Goal: Complete application form

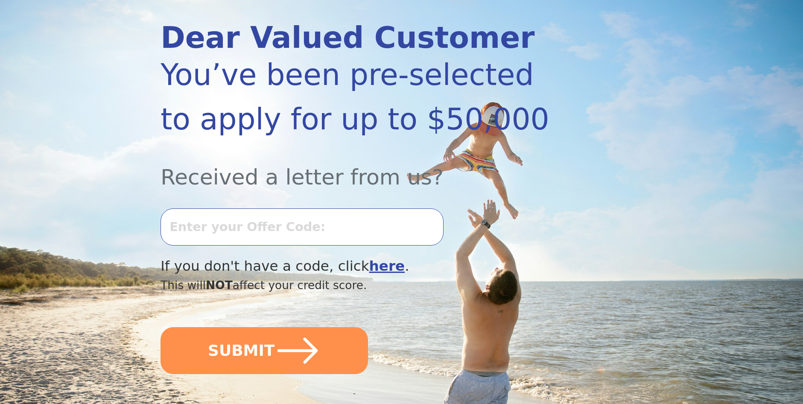
scroll to position [128, 0]
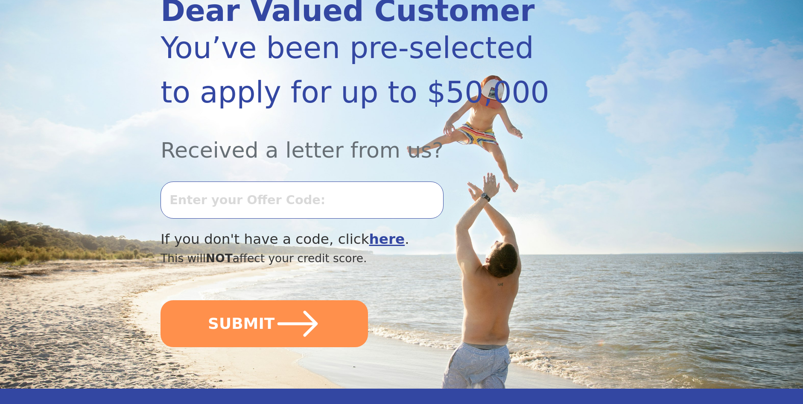
click at [239, 197] on input "text" at bounding box center [302, 200] width 283 height 37
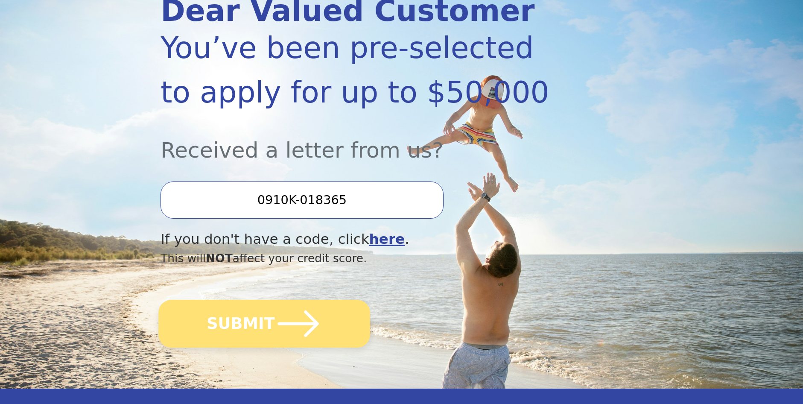
type input "0910K-018365"
click at [275, 328] on icon "submit" at bounding box center [298, 323] width 47 height 47
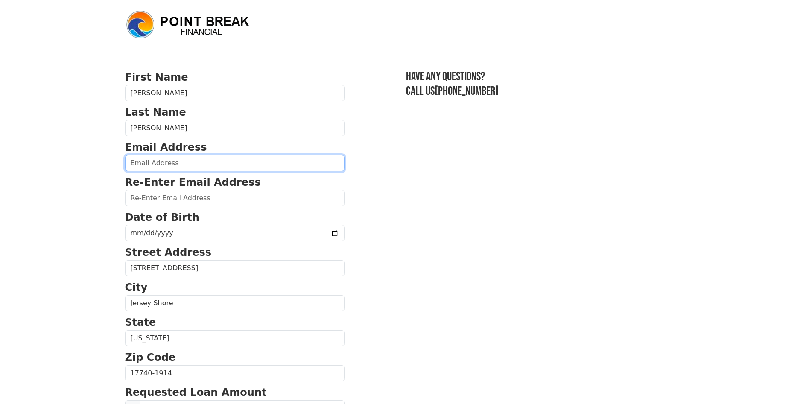
click at [187, 167] on input "email" at bounding box center [235, 163] width 220 height 16
type input "johnsonsaid63@yahoo.com"
type input "(272) 209-2799"
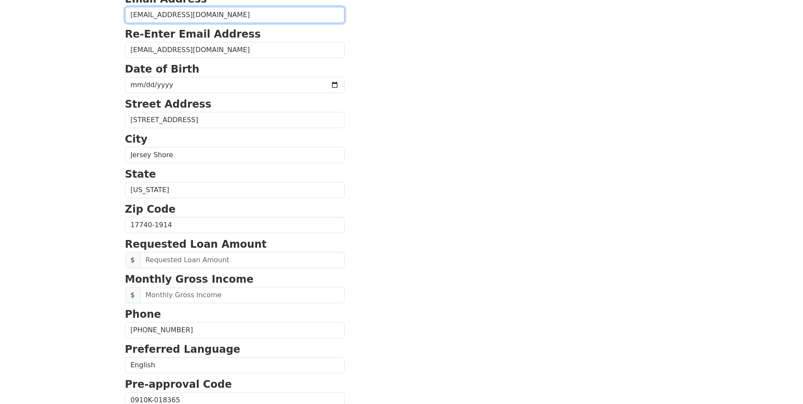
scroll to position [148, 0]
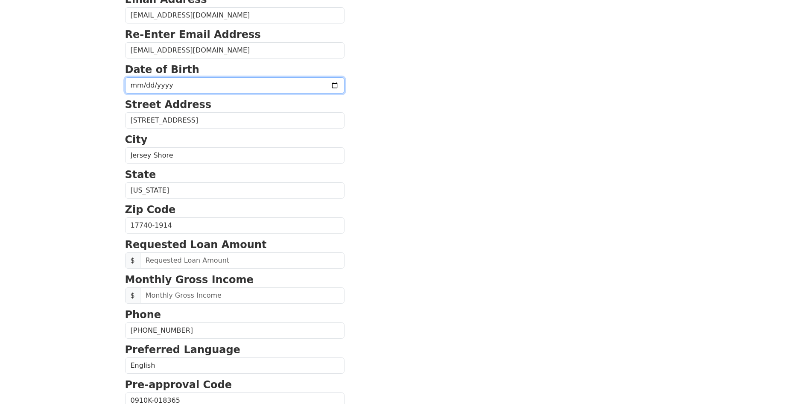
click at [182, 86] on input "date" at bounding box center [235, 85] width 220 height 16
type input "1974-03-25"
click at [224, 98] on p "Street Address" at bounding box center [235, 104] width 220 height 15
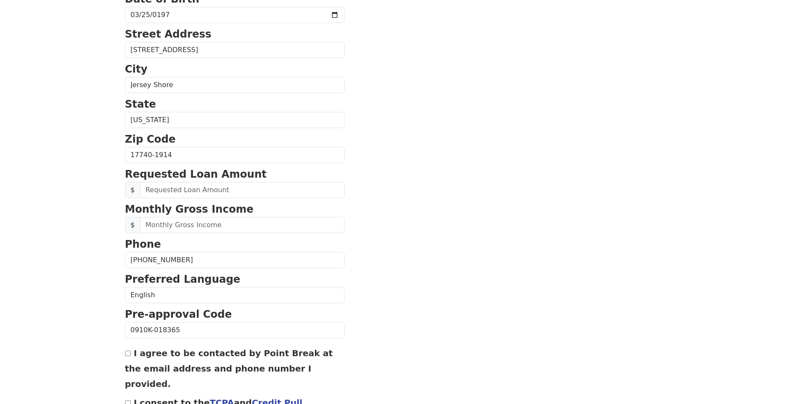
scroll to position [233, 0]
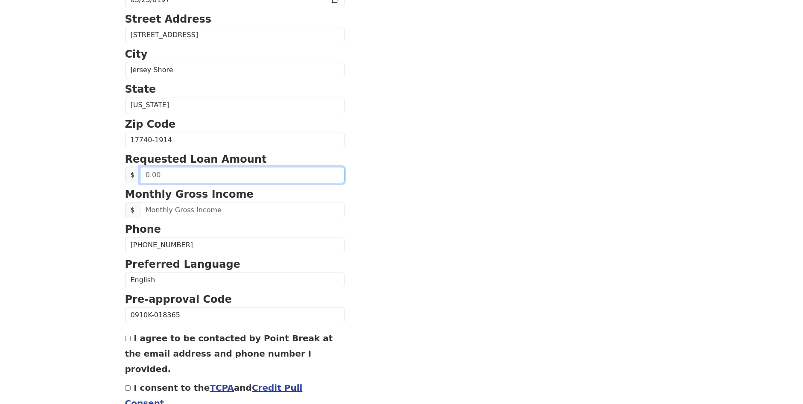
click at [182, 176] on input "text" at bounding box center [242, 175] width 205 height 16
click at [176, 175] on input "3,000.00" at bounding box center [242, 175] width 205 height 16
click at [165, 176] on input "30.00" at bounding box center [242, 175] width 205 height 16
drag, startPoint x: 186, startPoint y: 178, endPoint x: 151, endPoint y: 185, distance: 35.7
click at [151, 185] on form "First Name Apryl Last Name Lowry Email Address johnsonsaid63@yahoo.com Re-Enter…" at bounding box center [235, 140] width 220 height 609
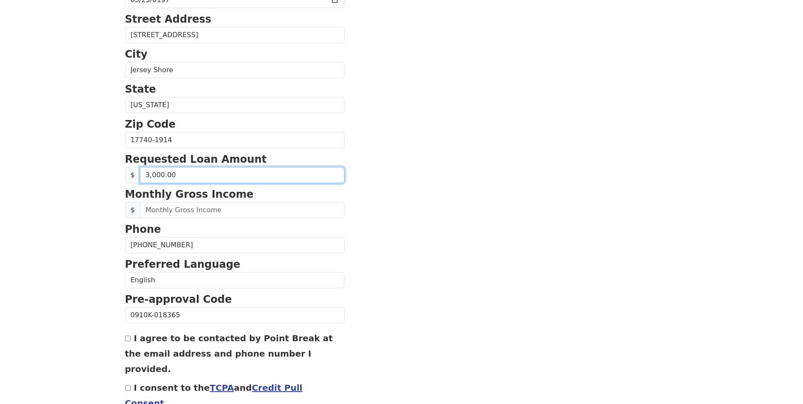
type input "30,000.00"
click at [186, 176] on input "30,000.00" at bounding box center [242, 175] width 205 height 16
click at [180, 176] on input "30,000.00" at bounding box center [242, 175] width 205 height 16
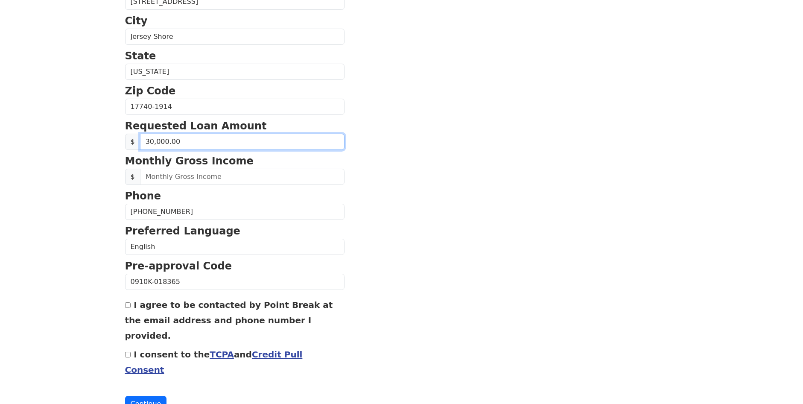
scroll to position [276, 0]
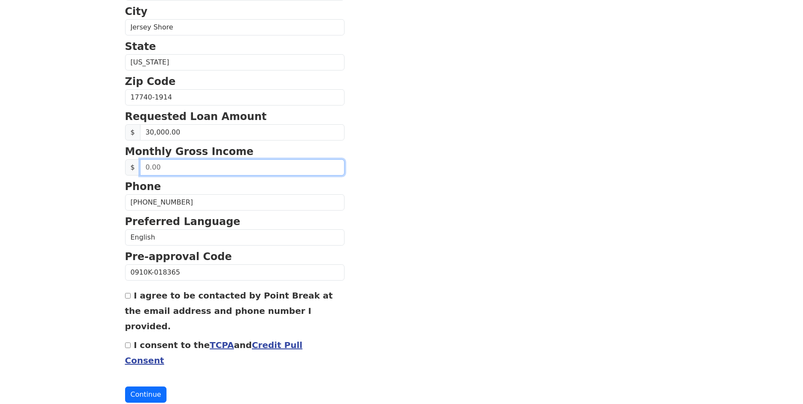
click at [181, 169] on input "text" at bounding box center [242, 167] width 205 height 16
type input "4,000.00"
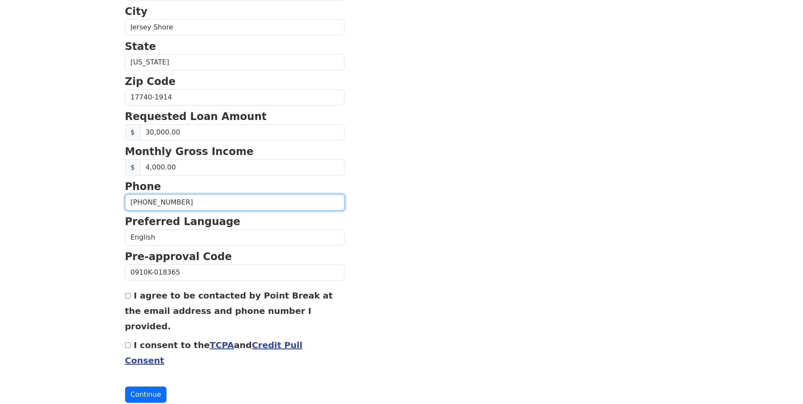
drag, startPoint x: 197, startPoint y: 203, endPoint x: 95, endPoint y: 218, distance: 103.6
type input "(570) 494-5170"
click at [132, 296] on div "I agree to be contacted by Point Break at the email address and phone number I …" at bounding box center [235, 310] width 220 height 46
click at [126, 298] on input "I agree to be contacted by Point Break at the email address and phone number I …" at bounding box center [128, 296] width 6 height 6
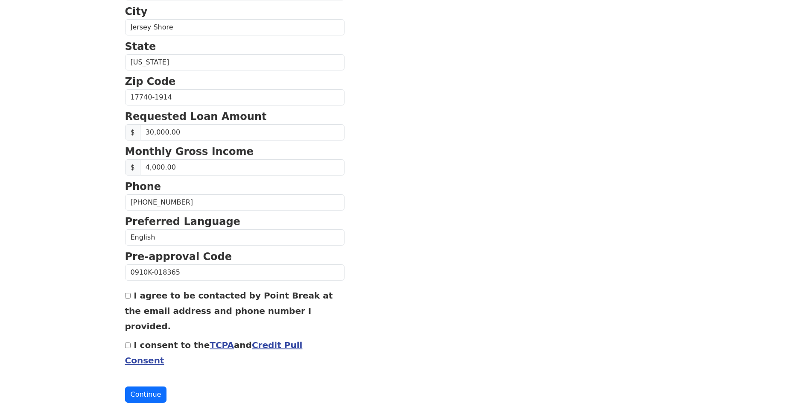
checkbox input "true"
click at [126, 343] on input "I consent to the TCPA and Credit Pull Consent" at bounding box center [128, 346] width 6 height 6
checkbox input "true"
click at [142, 387] on button "Continue" at bounding box center [146, 395] width 42 height 16
